Goal: Information Seeking & Learning: Check status

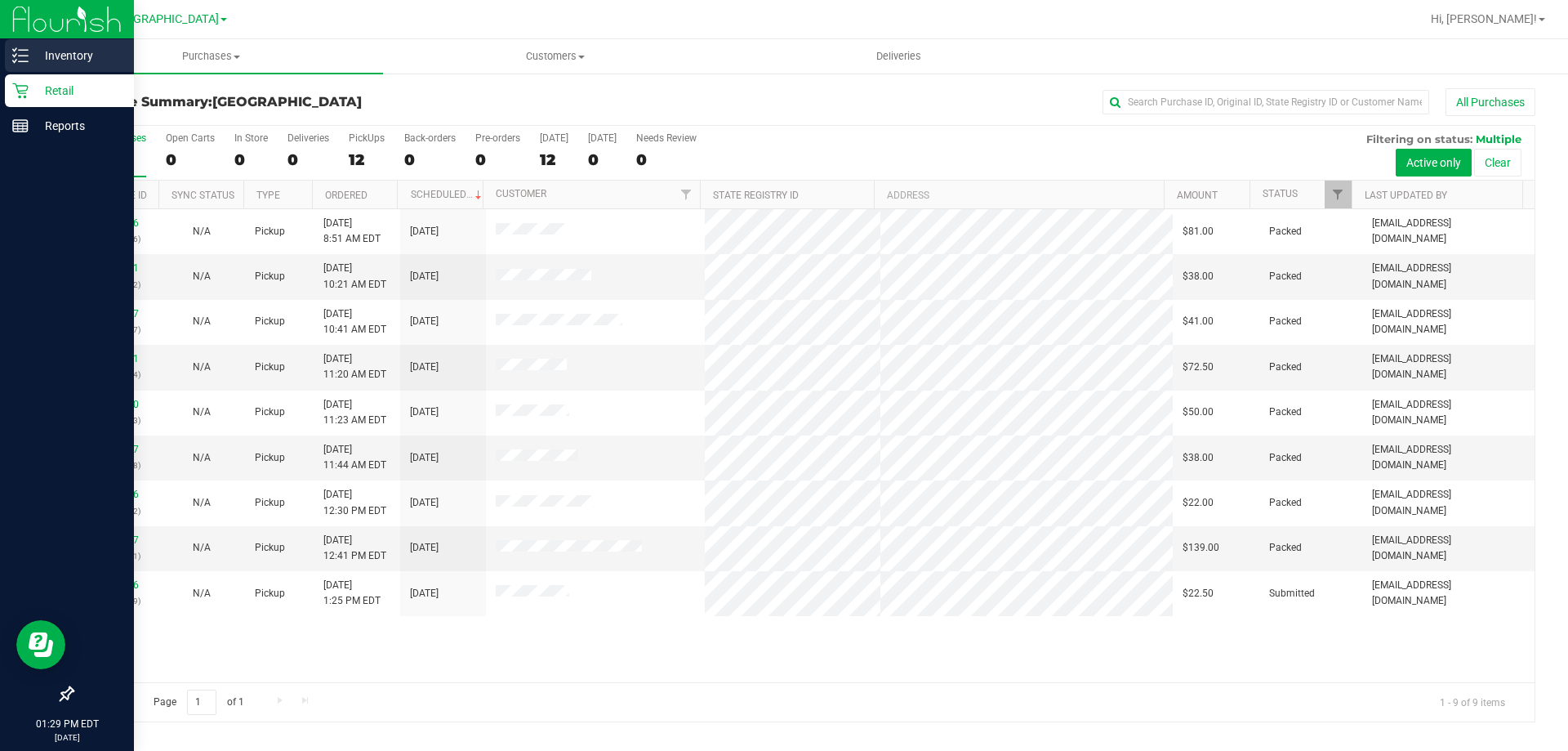
click at [30, 53] on p "Inventory" at bounding box center [77, 55] width 98 height 20
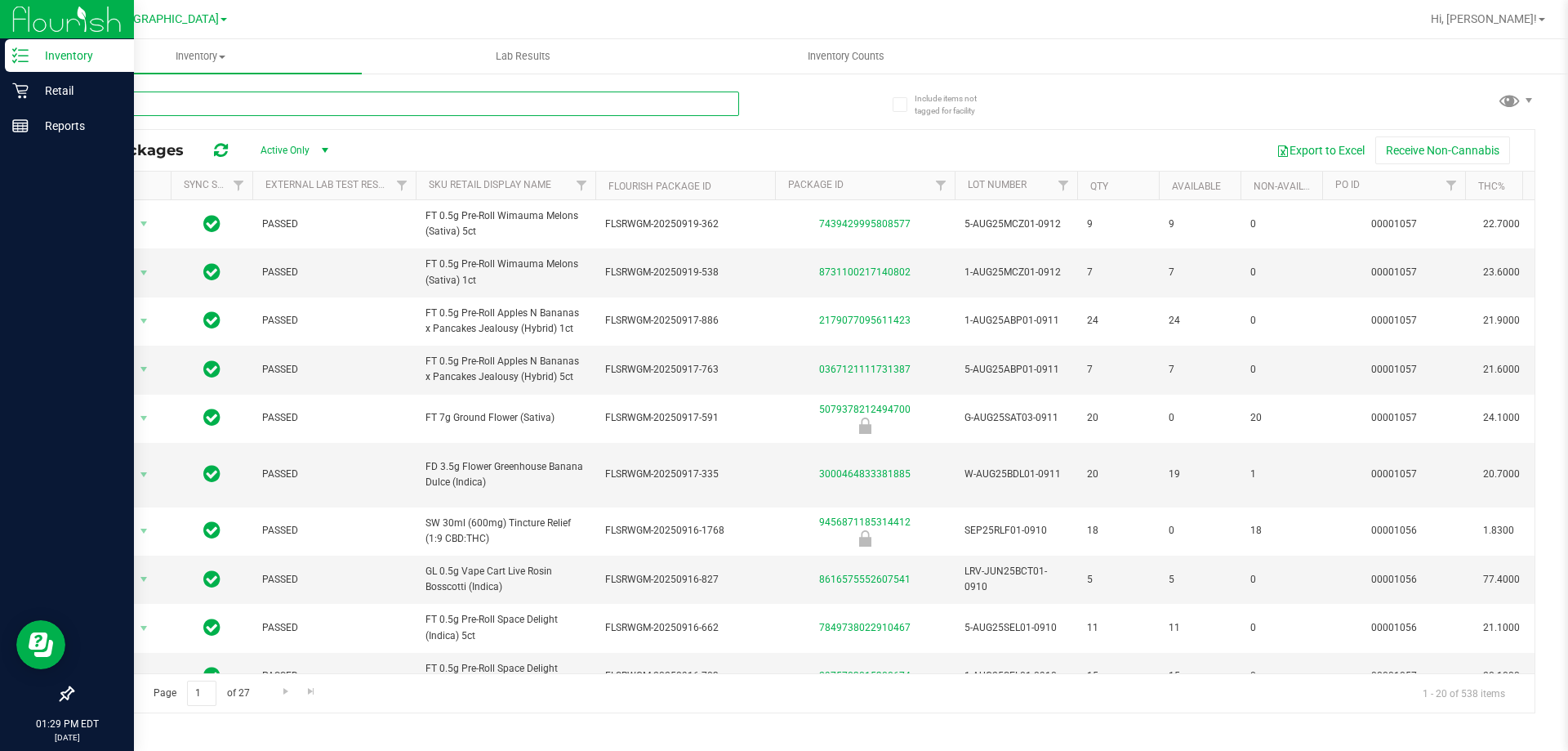
click at [241, 105] on input "text" at bounding box center [406, 104] width 667 height 24
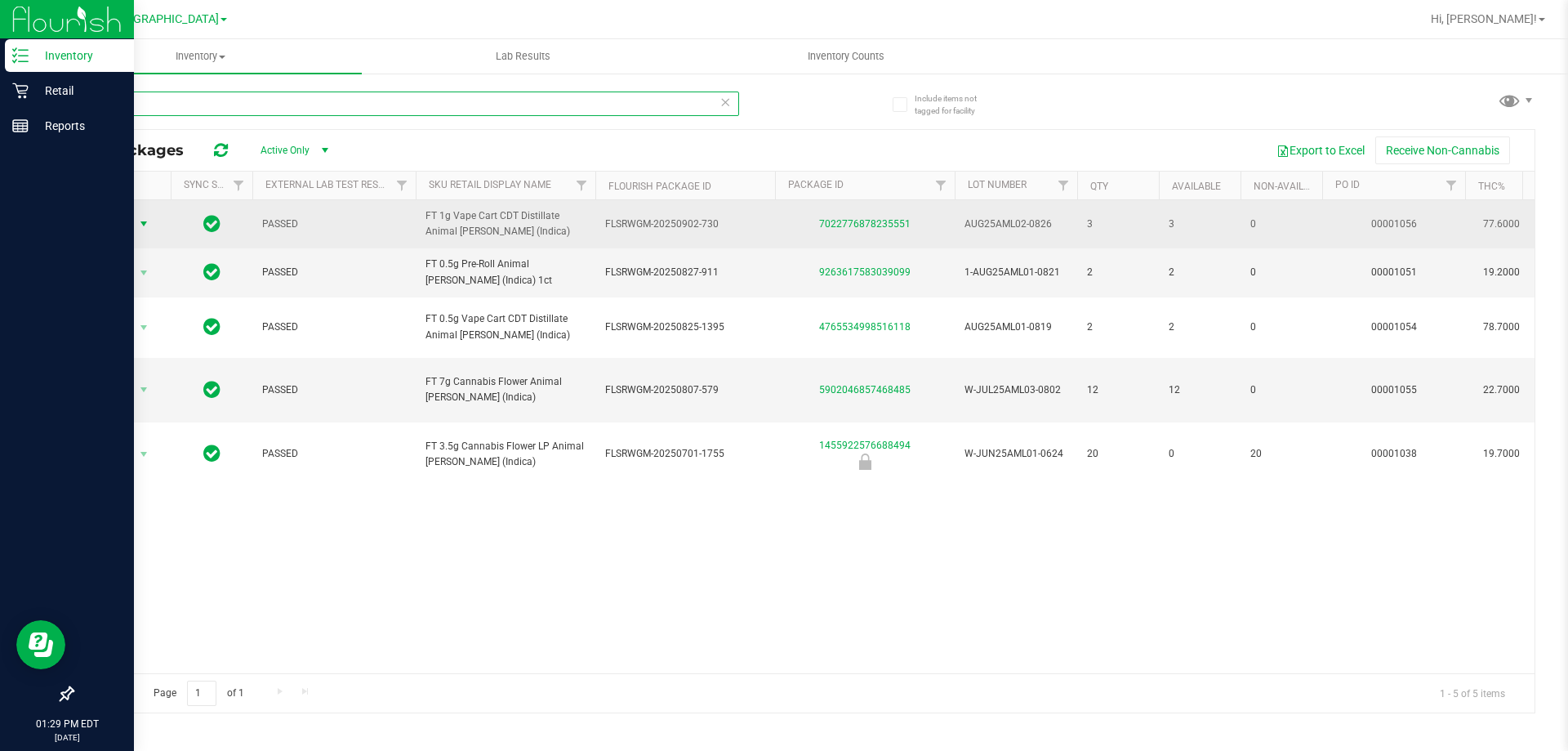
type input "aml"
click at [142, 221] on span "select" at bounding box center [143, 224] width 13 height 13
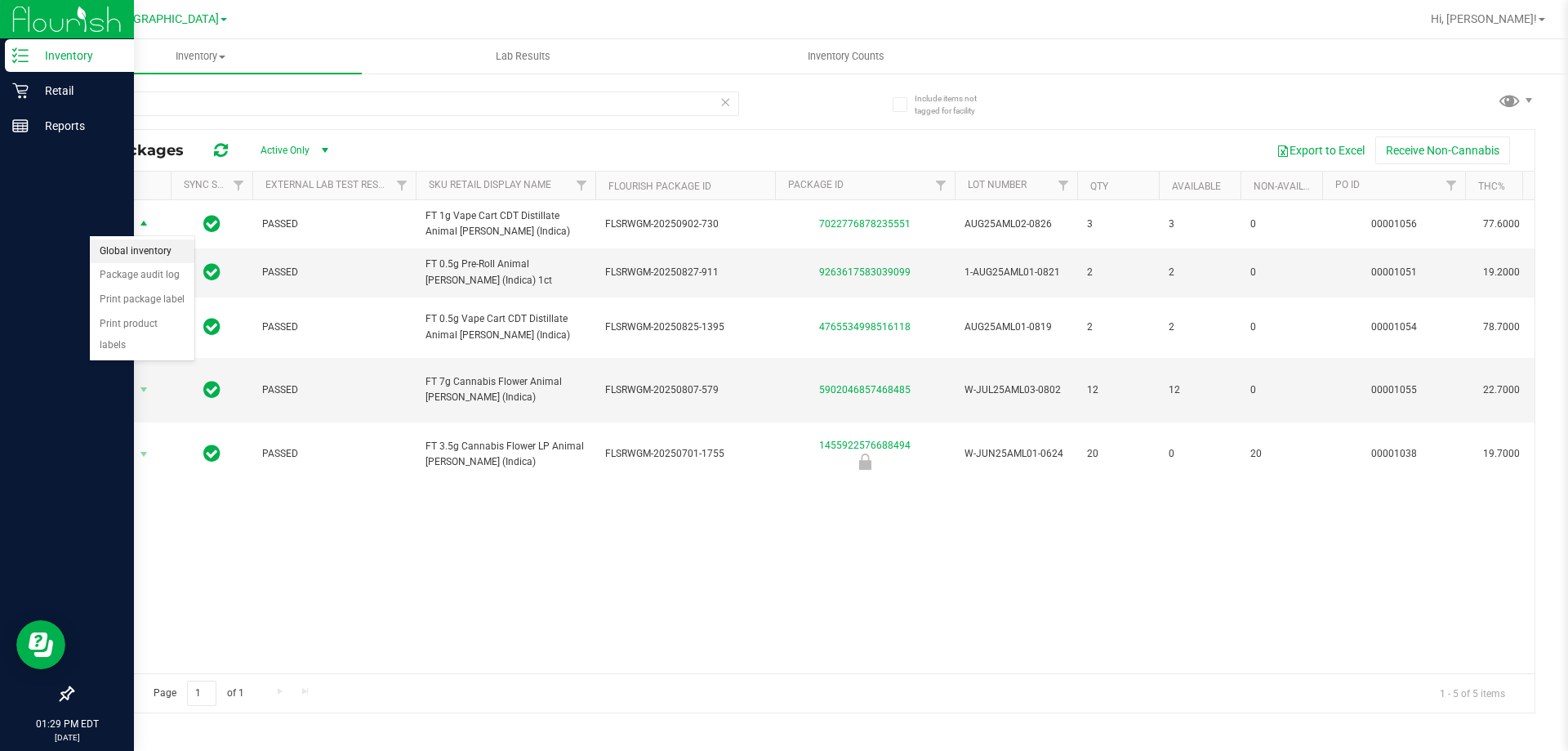
click at [155, 244] on li "Global inventory" at bounding box center [142, 251] width 105 height 24
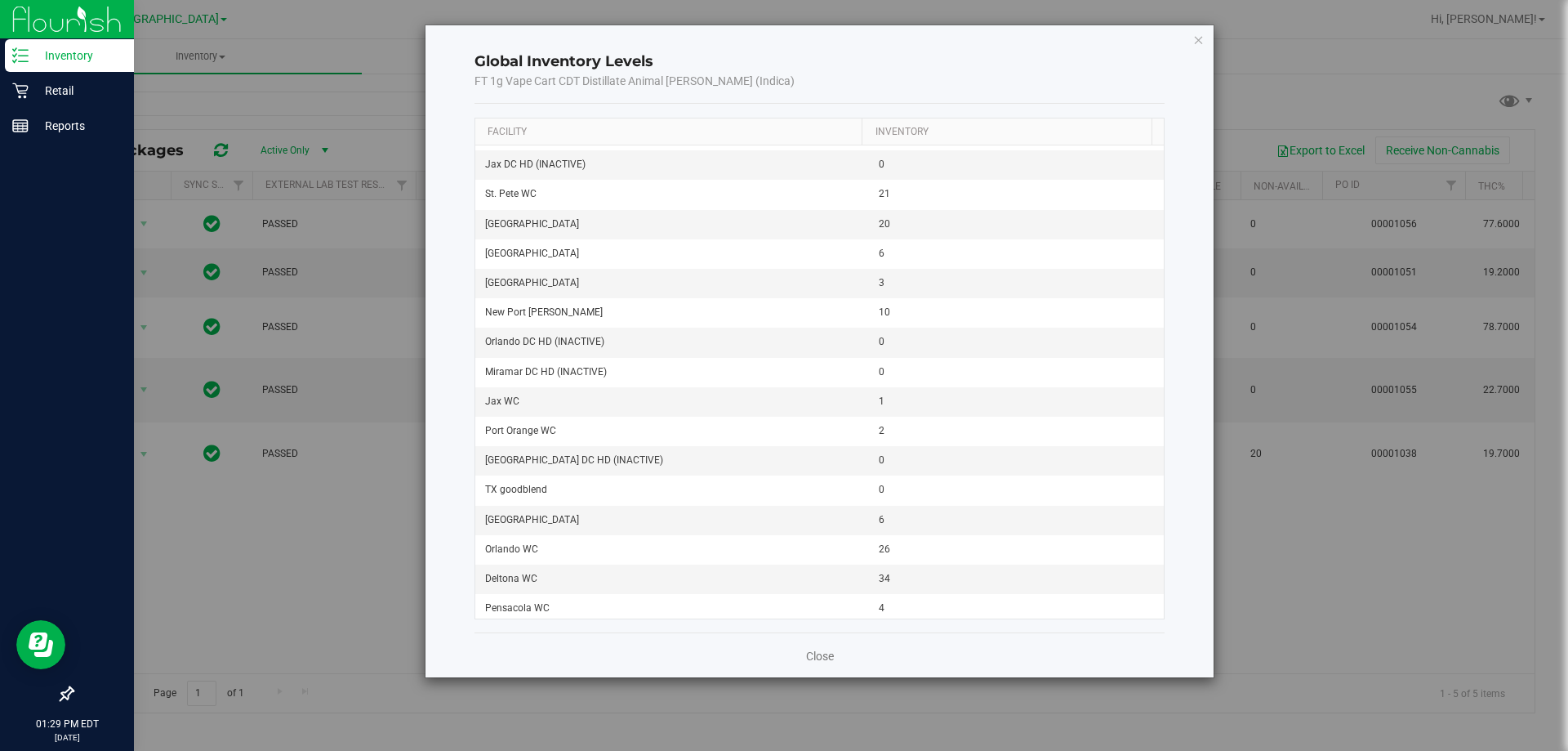
scroll to position [1307, 0]
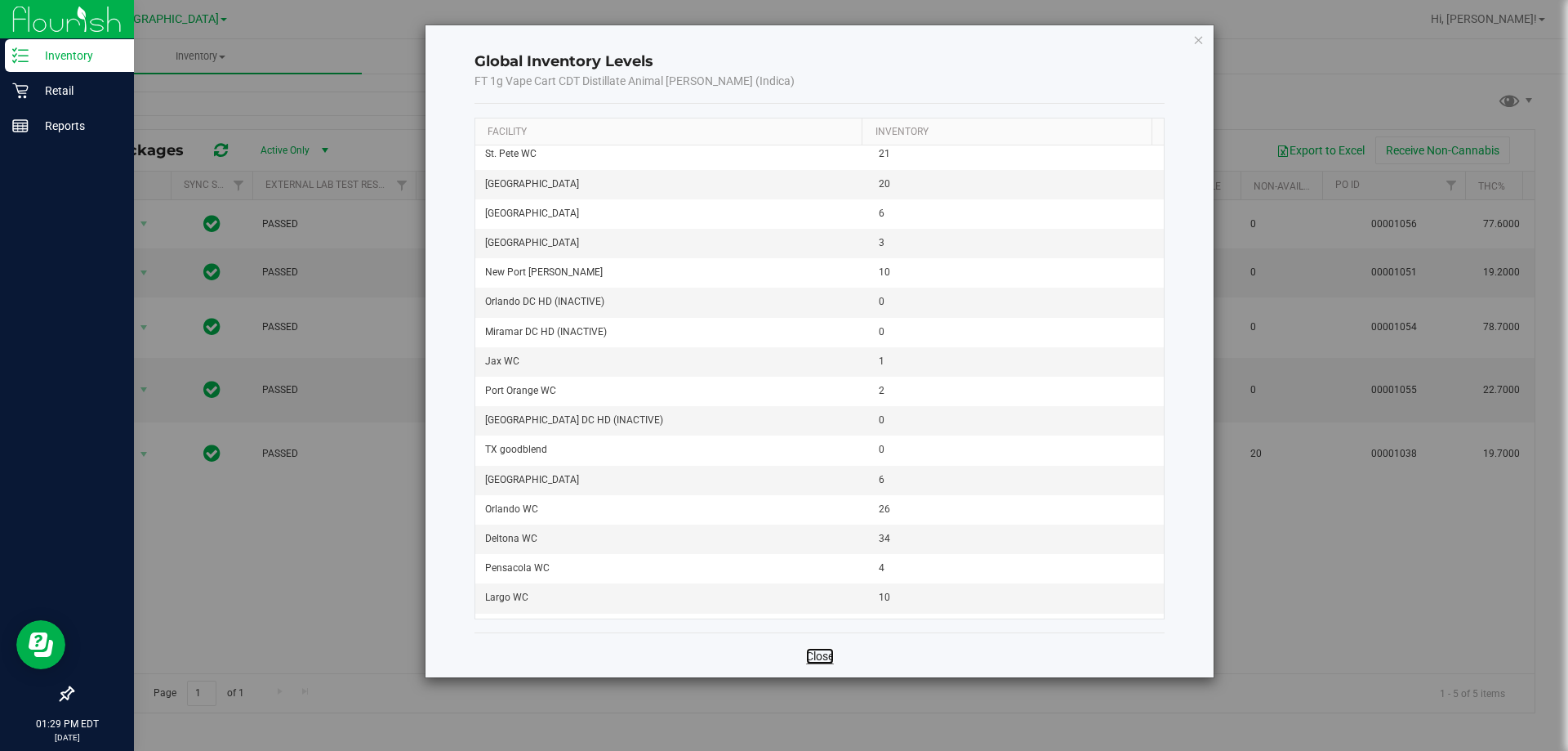
click at [832, 655] on link "Close" at bounding box center [820, 655] width 28 height 16
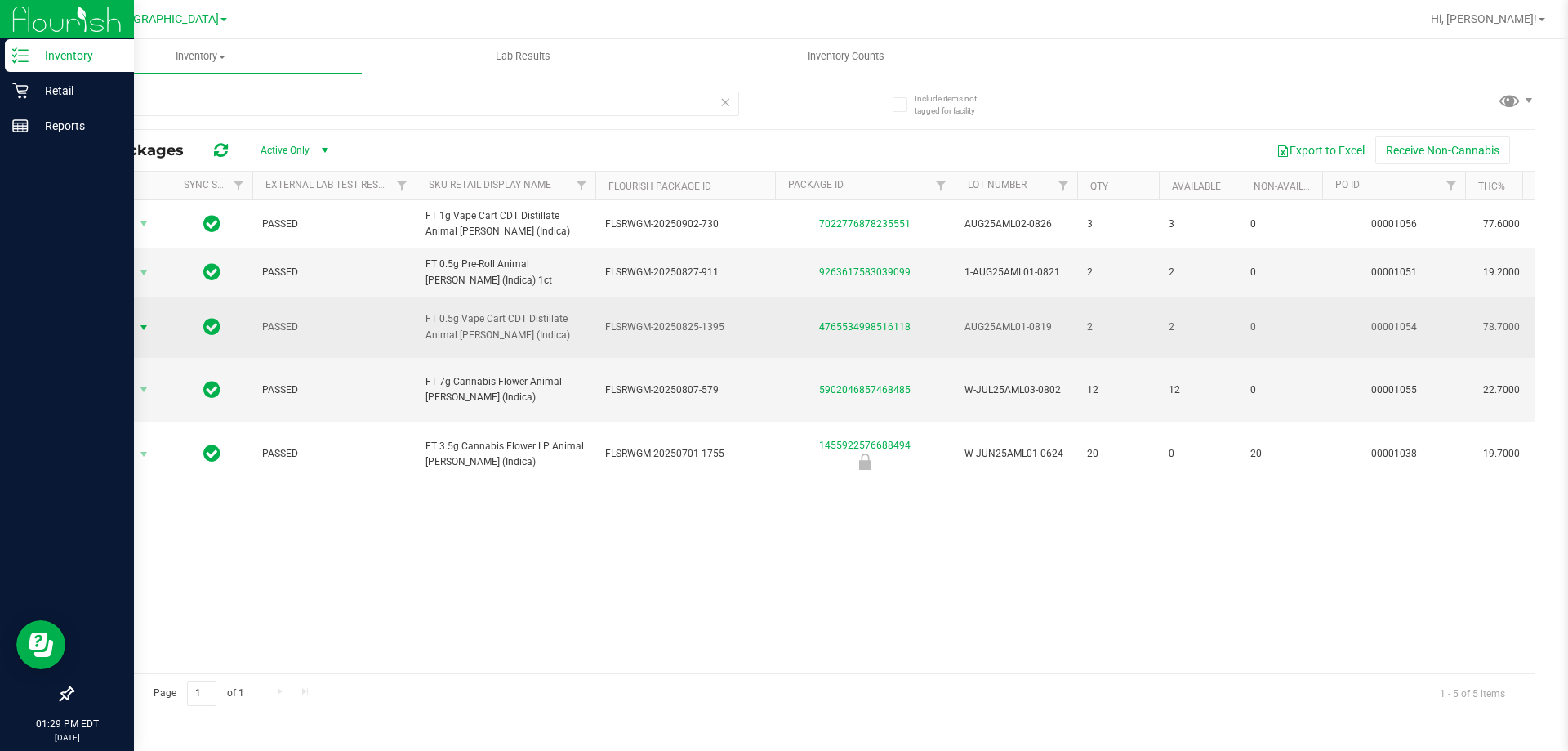
click at [138, 323] on span "select" at bounding box center [143, 327] width 13 height 13
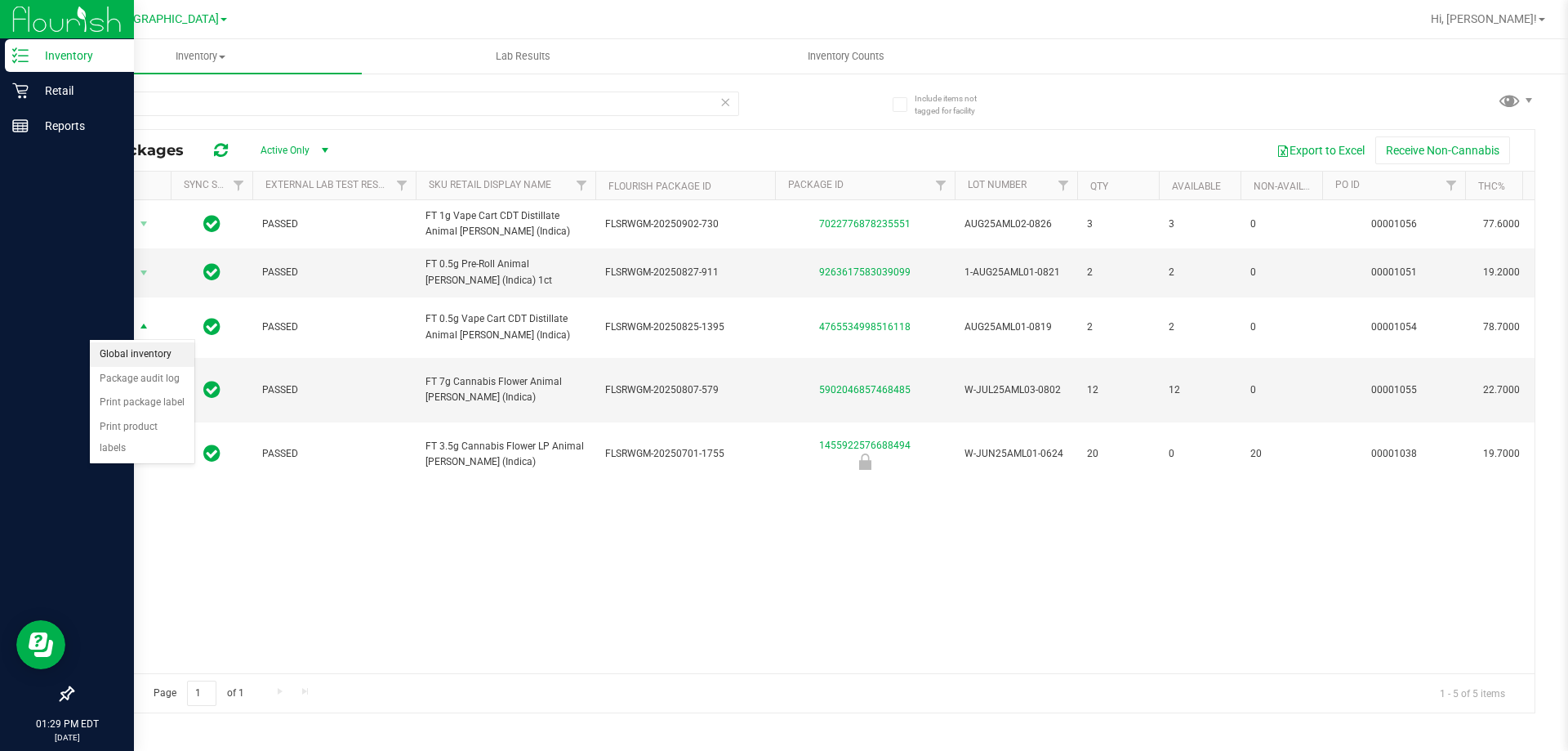
click at [148, 354] on li "Global inventory" at bounding box center [142, 354] width 105 height 24
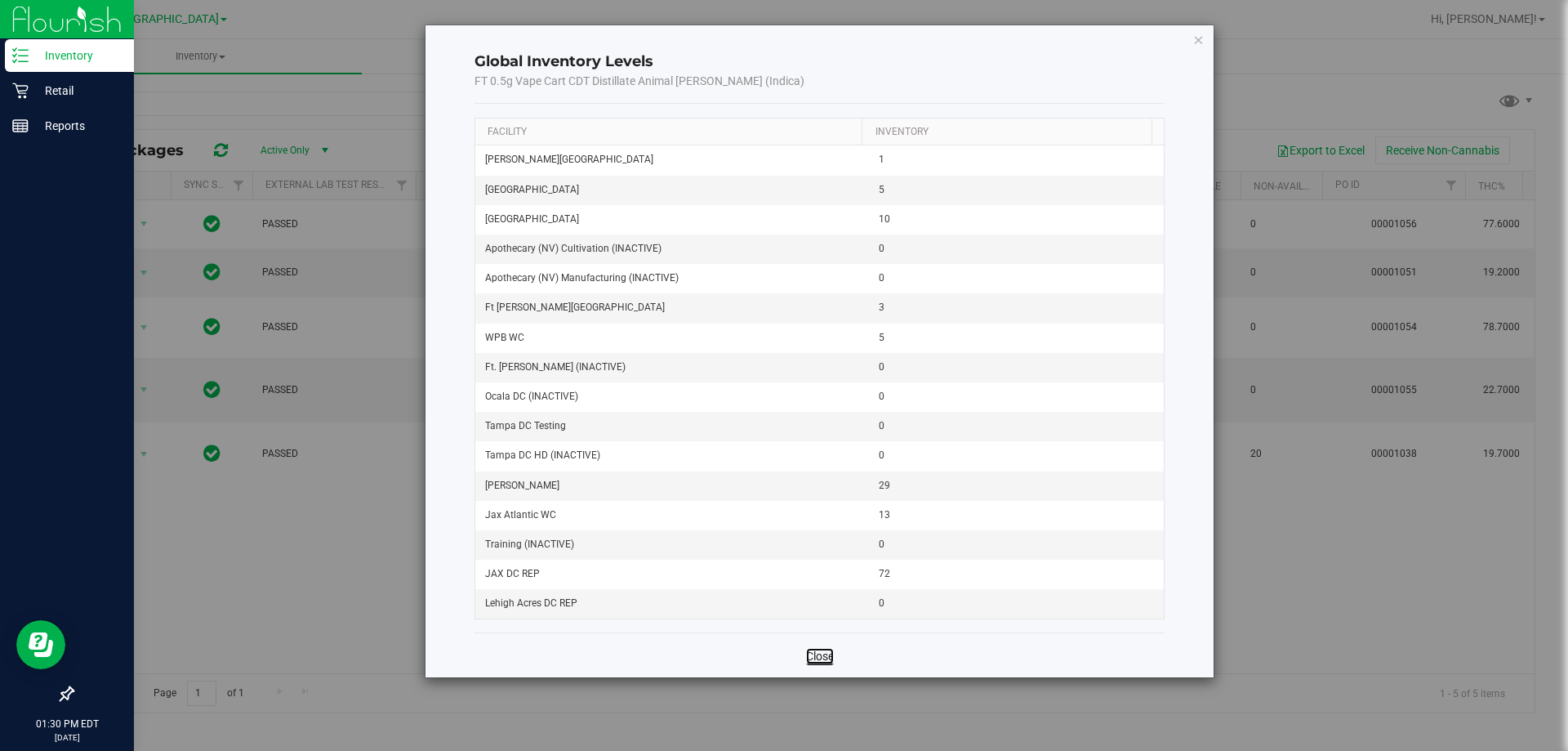
click at [814, 649] on link "Close" at bounding box center [820, 655] width 28 height 16
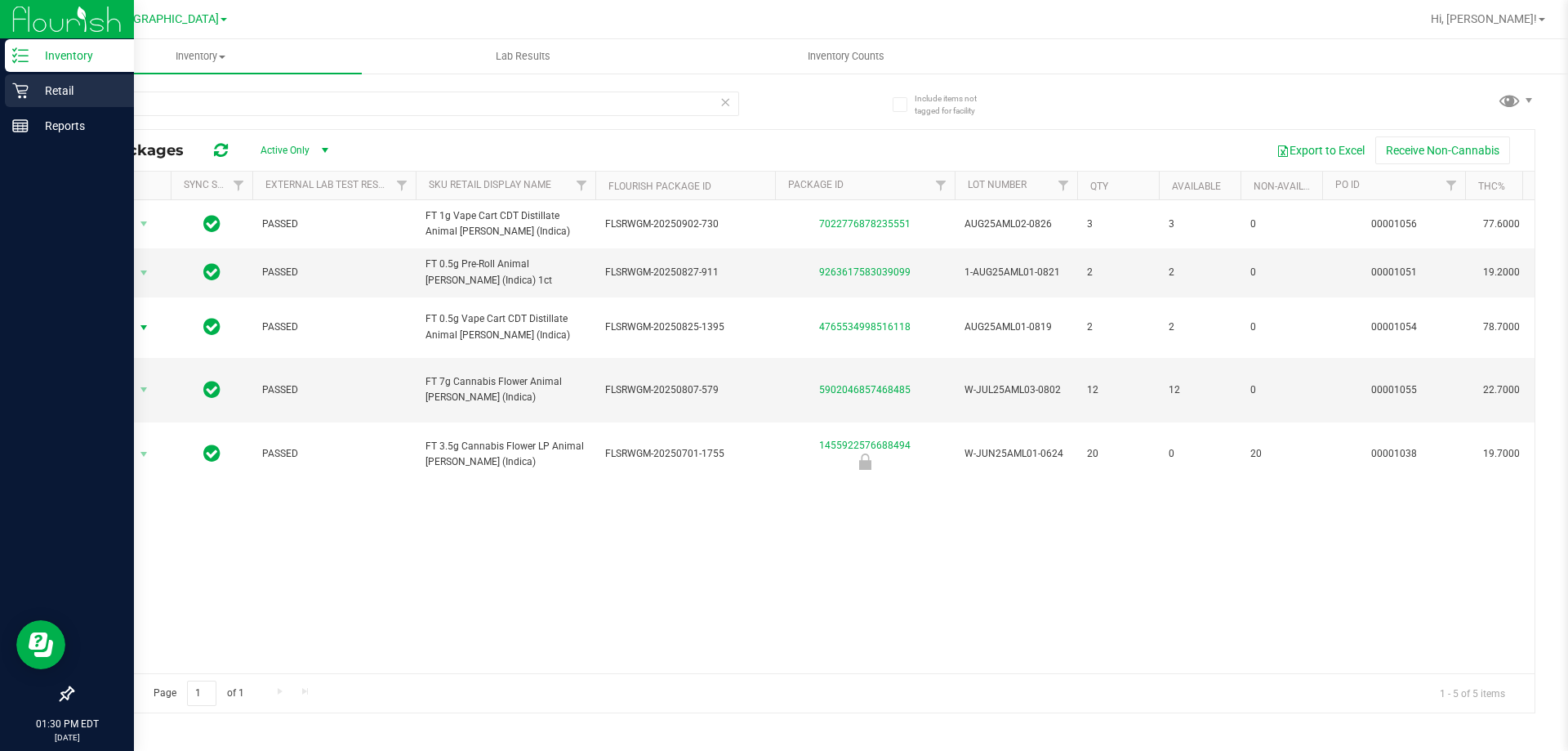
click at [35, 89] on p "Retail" at bounding box center [77, 90] width 98 height 20
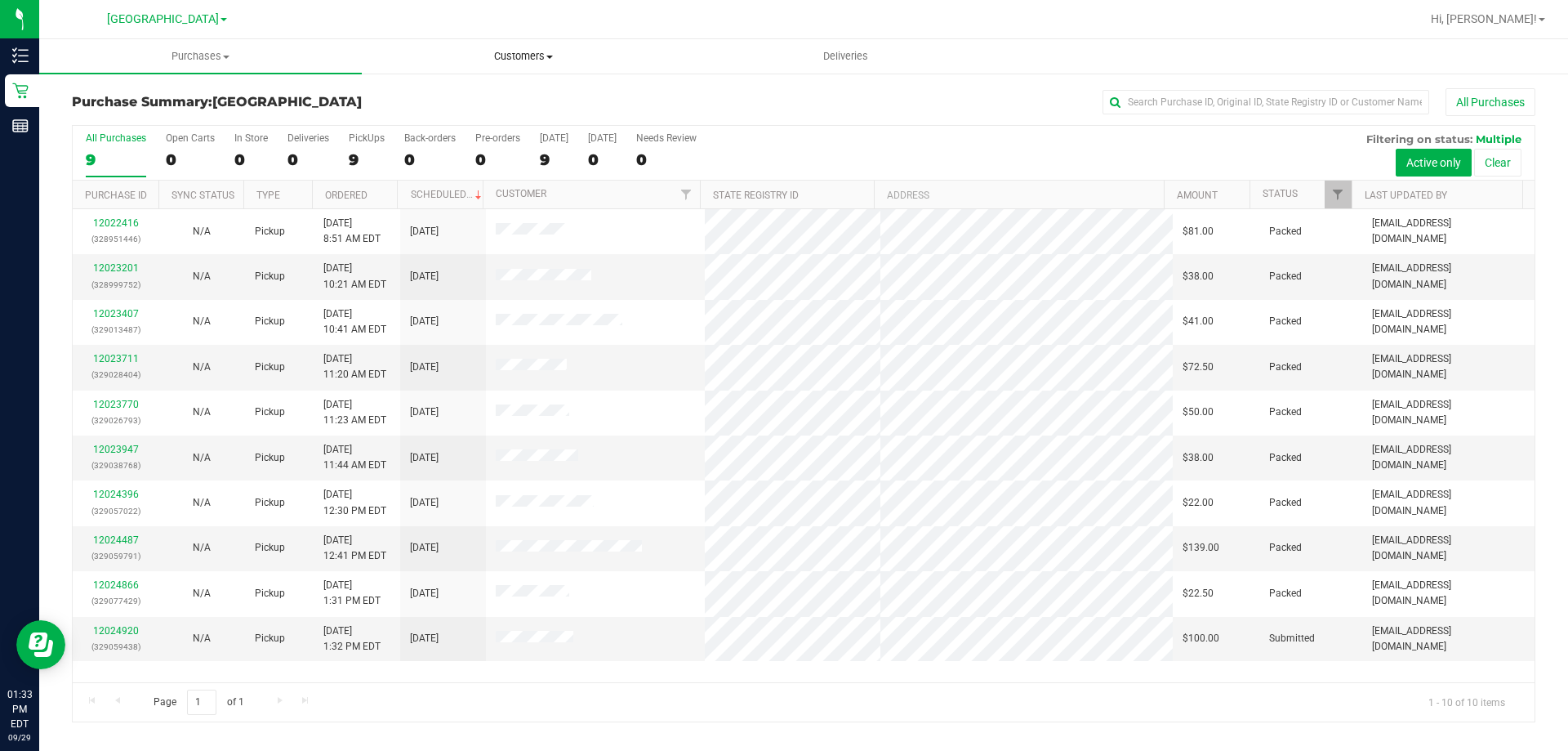
click at [518, 58] on span "Customers" at bounding box center [523, 56] width 321 height 15
click at [466, 93] on span "All customers" at bounding box center [420, 98] width 117 height 14
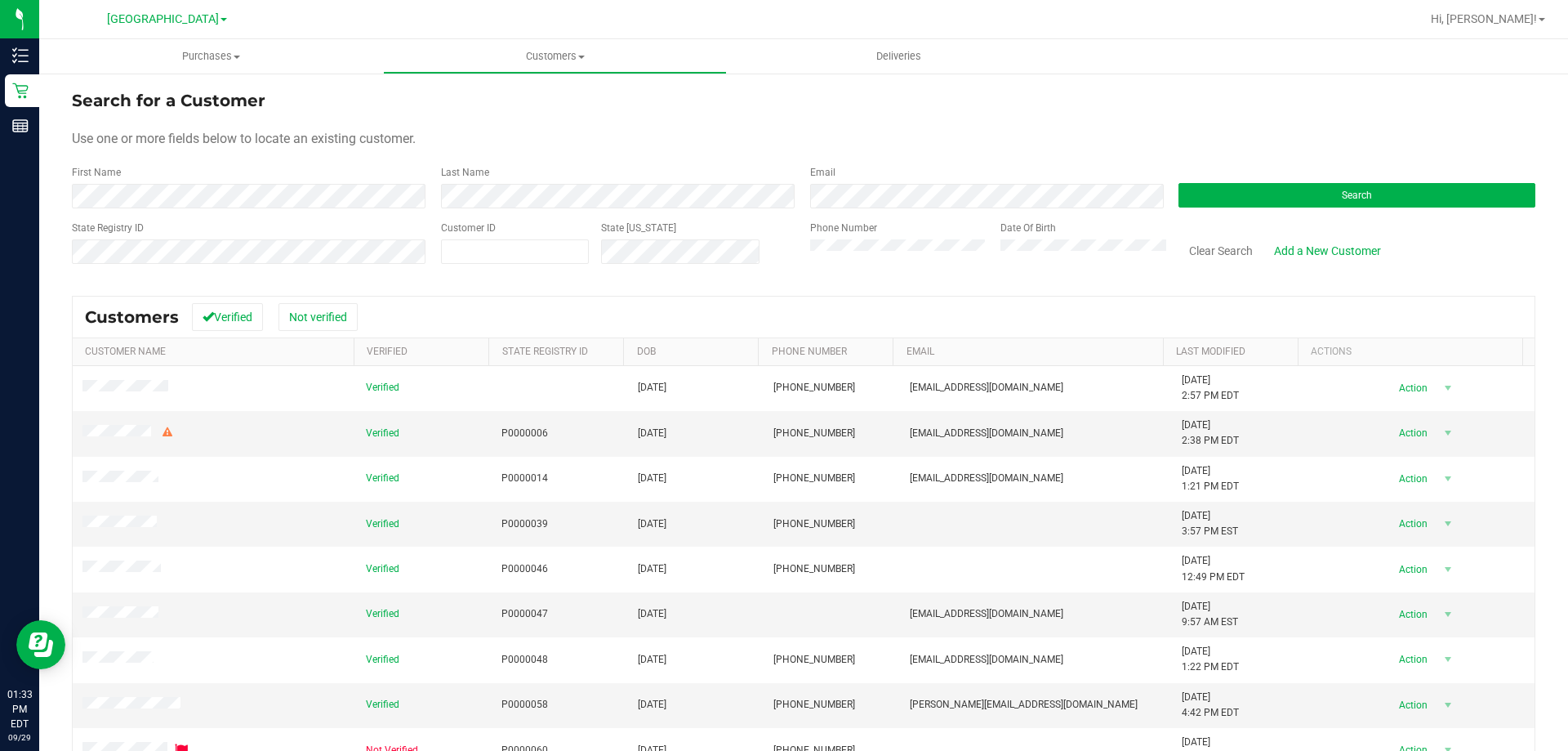
click at [263, 183] on div "First Name" at bounding box center [250, 187] width 357 height 43
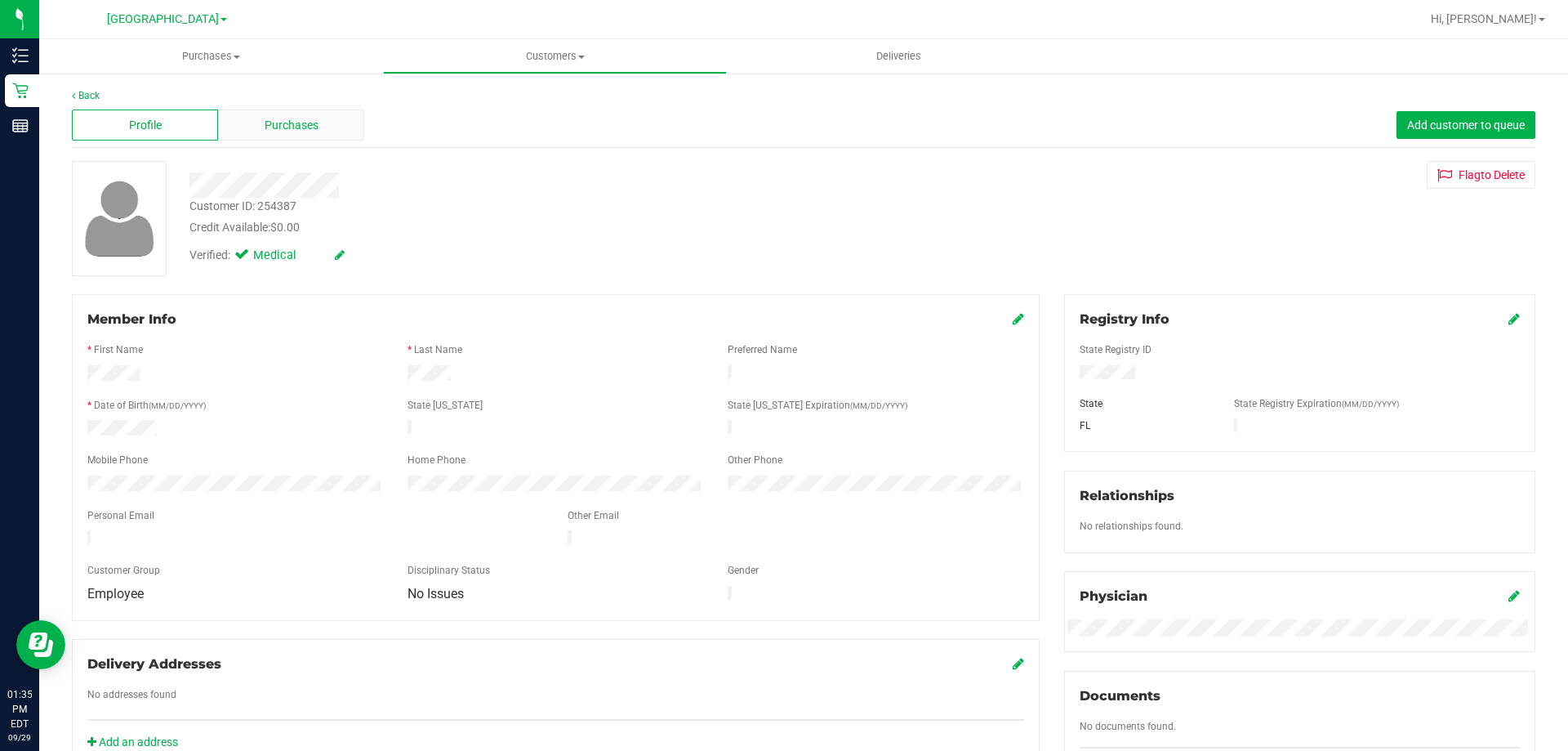
click at [308, 120] on span "Purchases" at bounding box center [291, 126] width 54 height 17
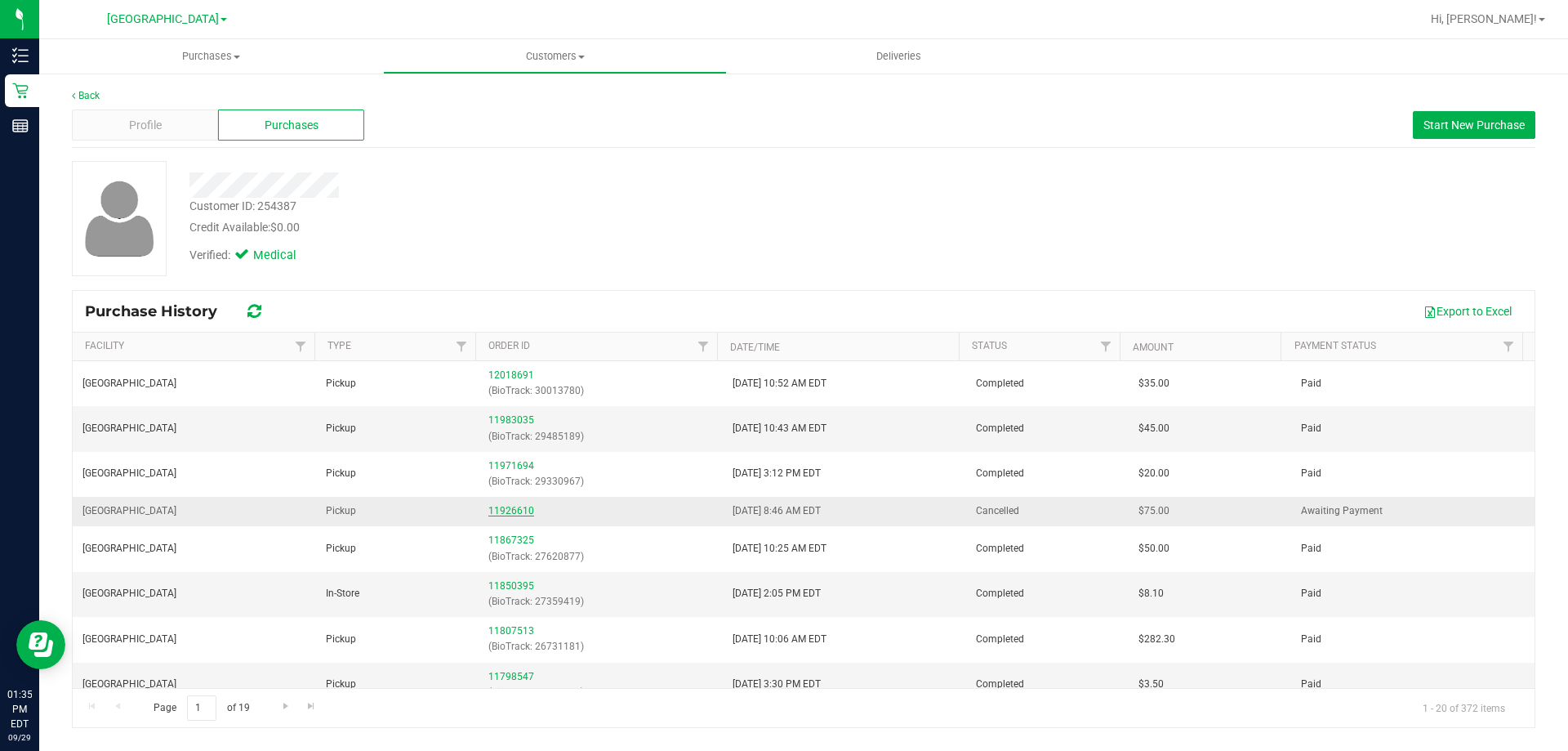
click at [498, 513] on link "11926610" at bounding box center [511, 510] width 46 height 11
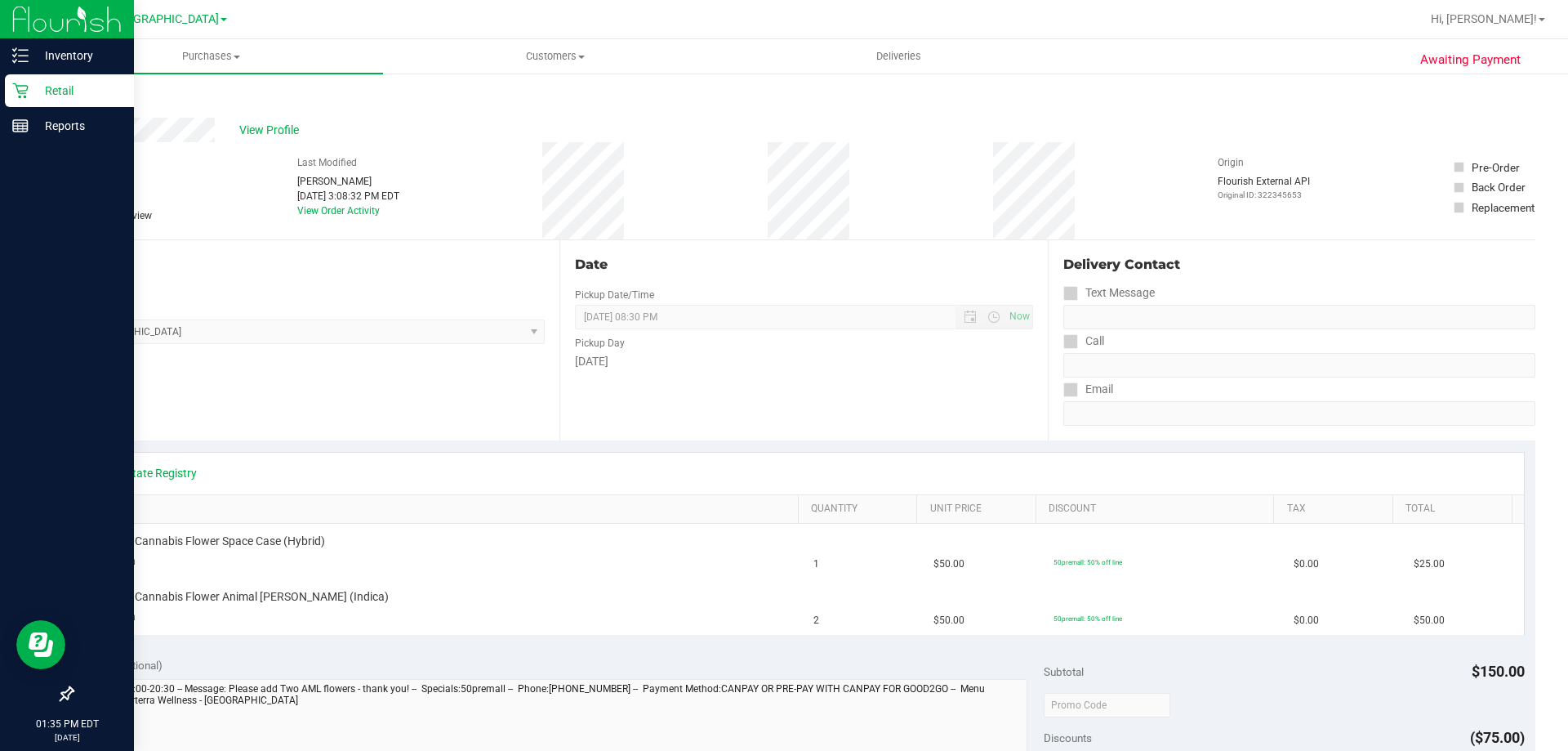
click at [44, 87] on p "Retail" at bounding box center [77, 90] width 98 height 20
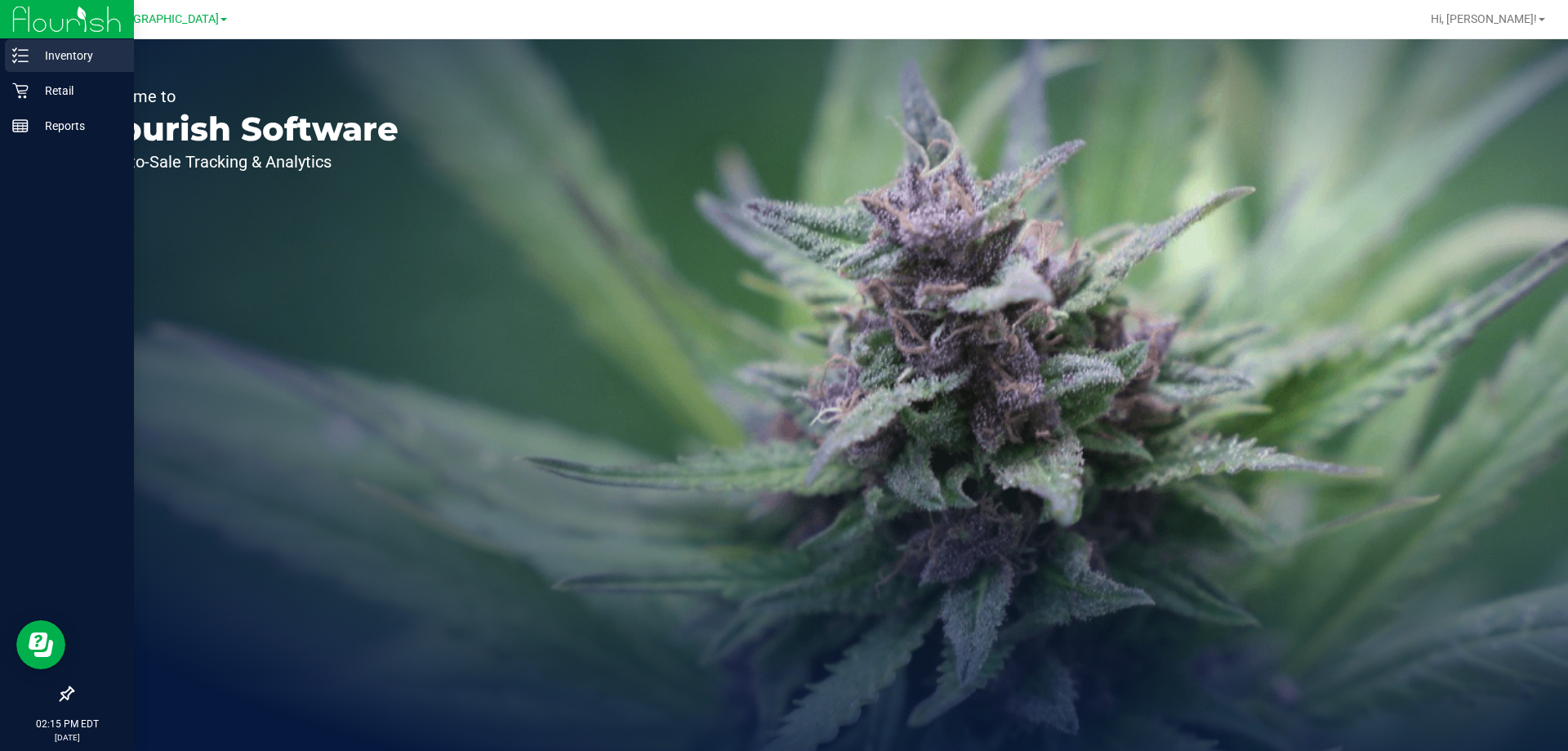
click at [73, 59] on p "Inventory" at bounding box center [77, 55] width 98 height 20
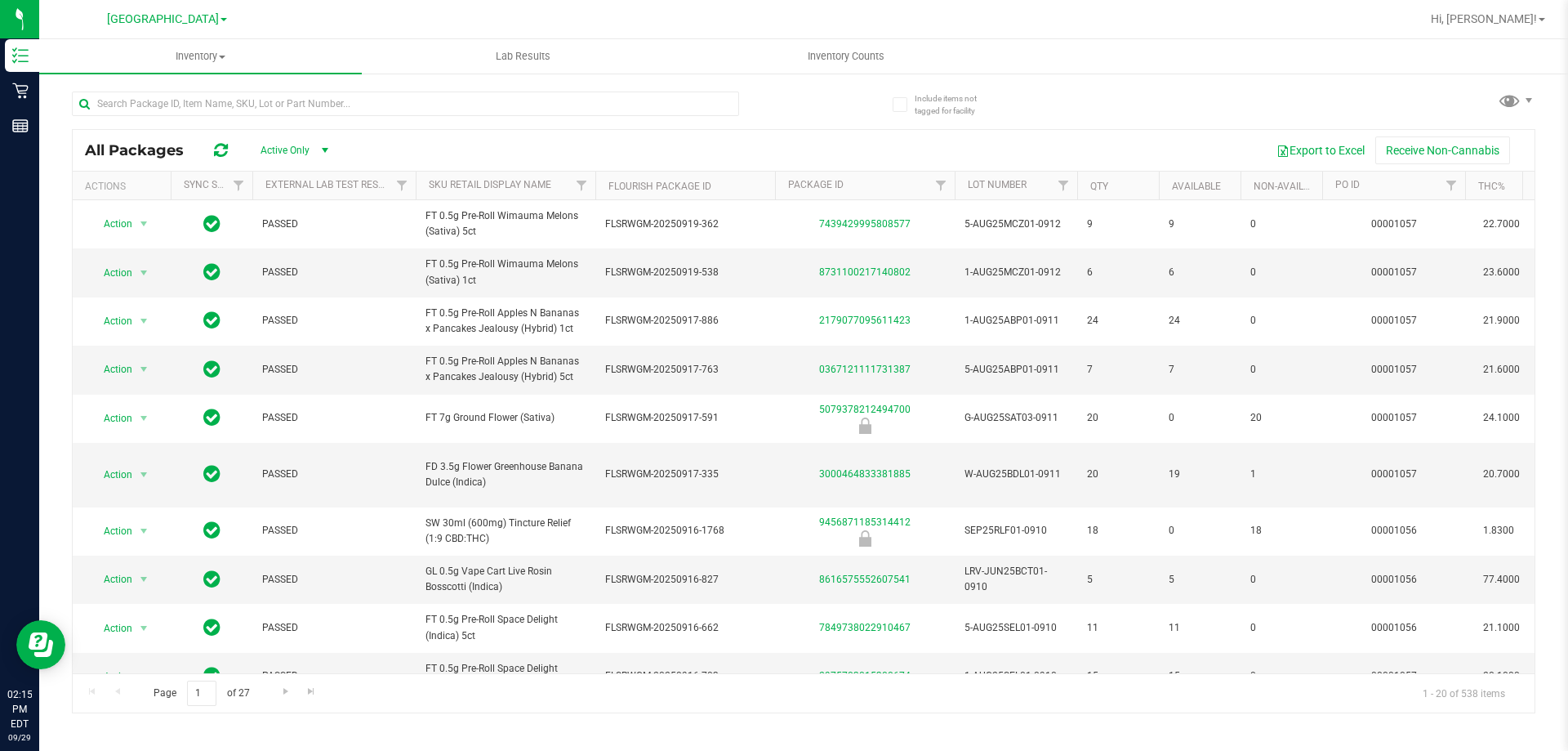
click at [1527, 25] on span "Hi, [PERSON_NAME]!" at bounding box center [1483, 19] width 106 height 13
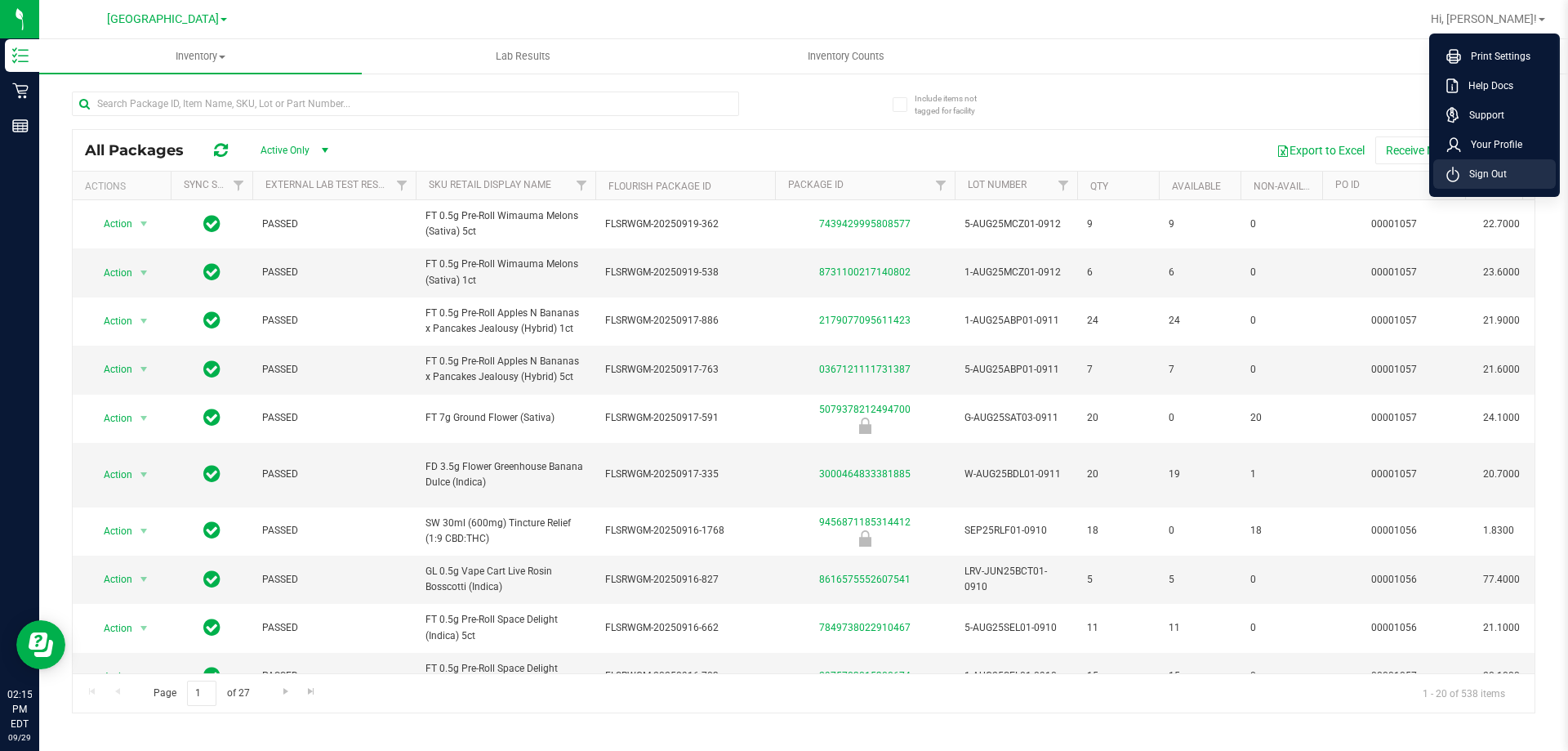
click at [1493, 169] on span "Sign Out" at bounding box center [1483, 173] width 48 height 16
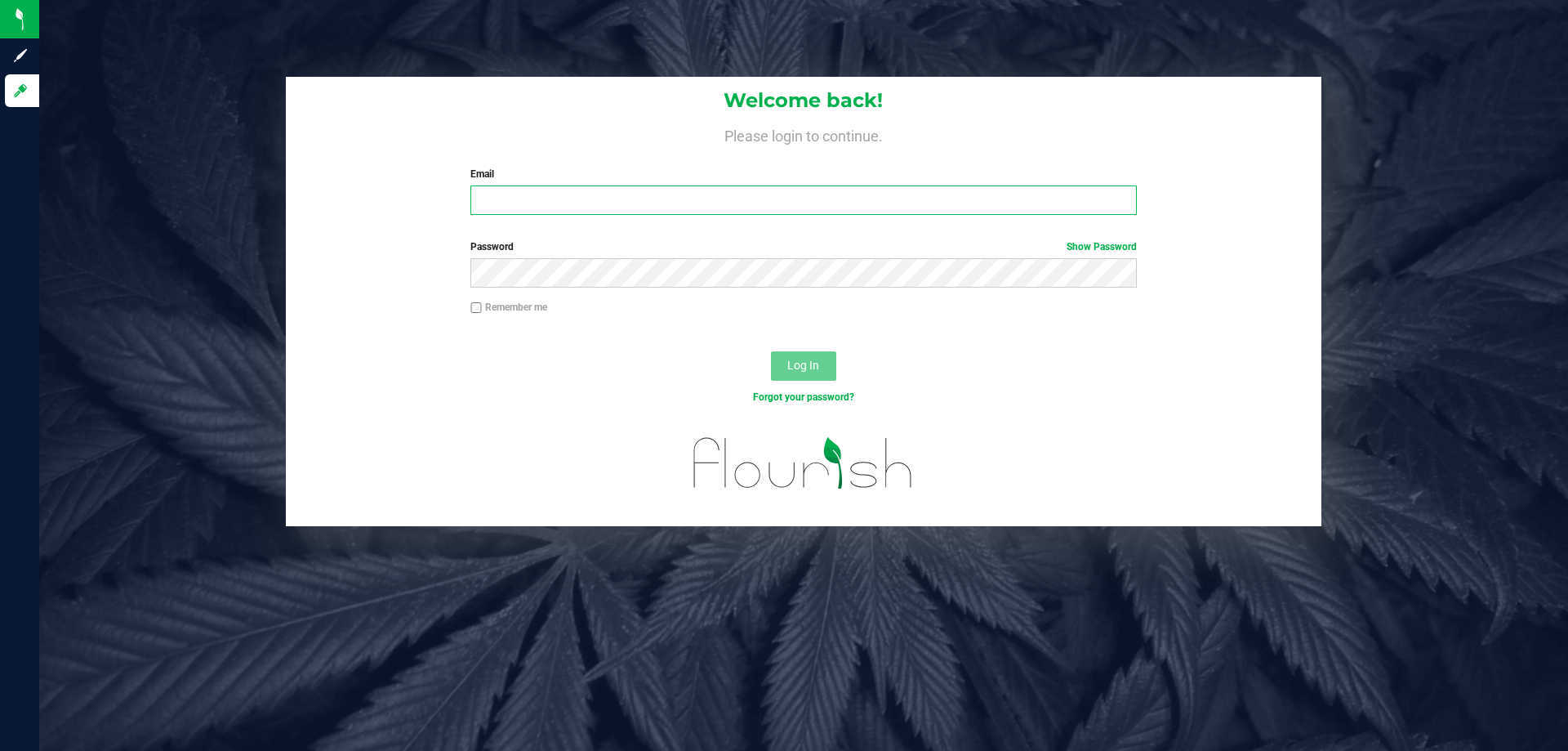
click at [609, 210] on input "Email" at bounding box center [803, 200] width 665 height 29
type input "[EMAIL_ADDRESS][DOMAIN_NAME]"
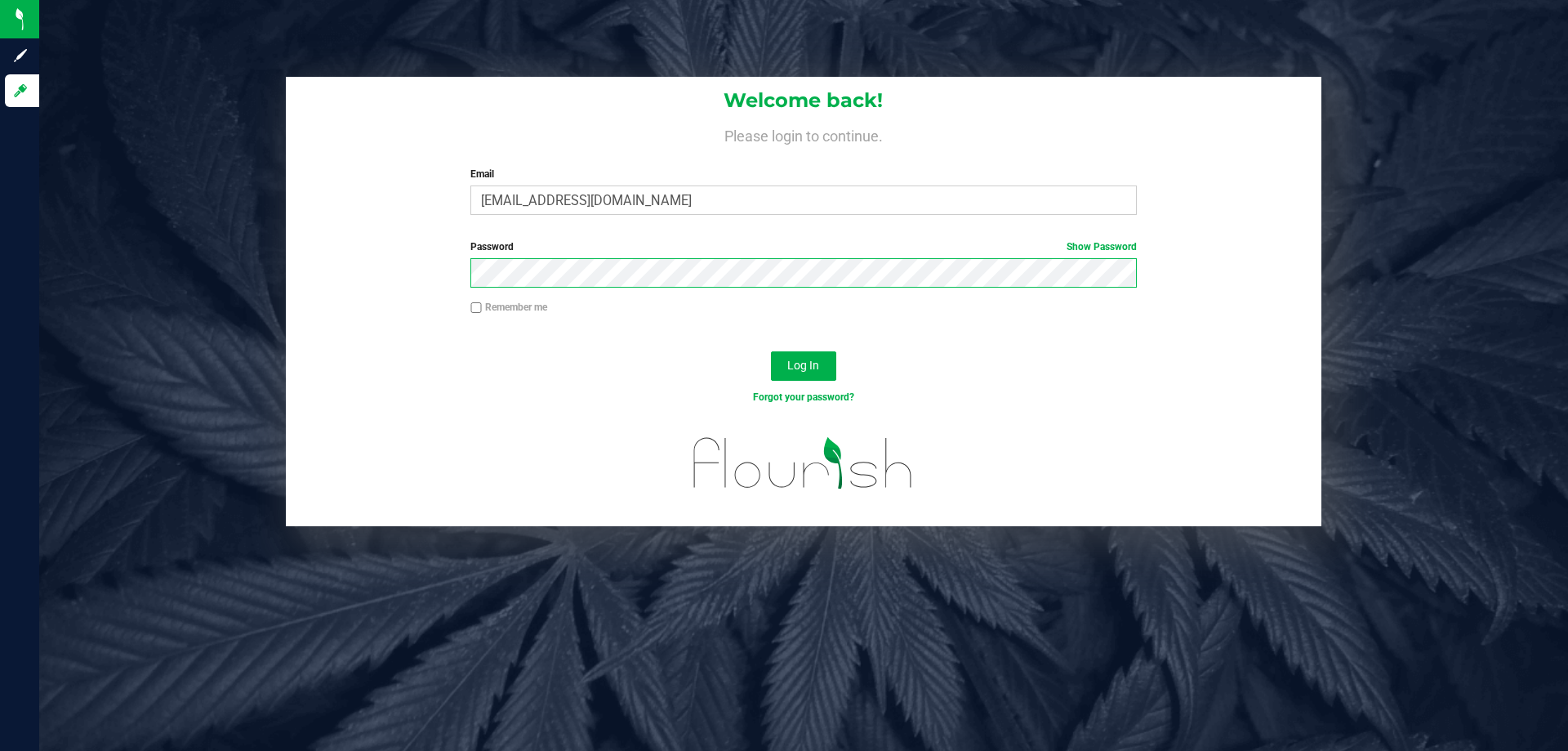
click at [770, 352] on button "Log In" at bounding box center [803, 366] width 66 height 29
